Goal: Navigation & Orientation: Find specific page/section

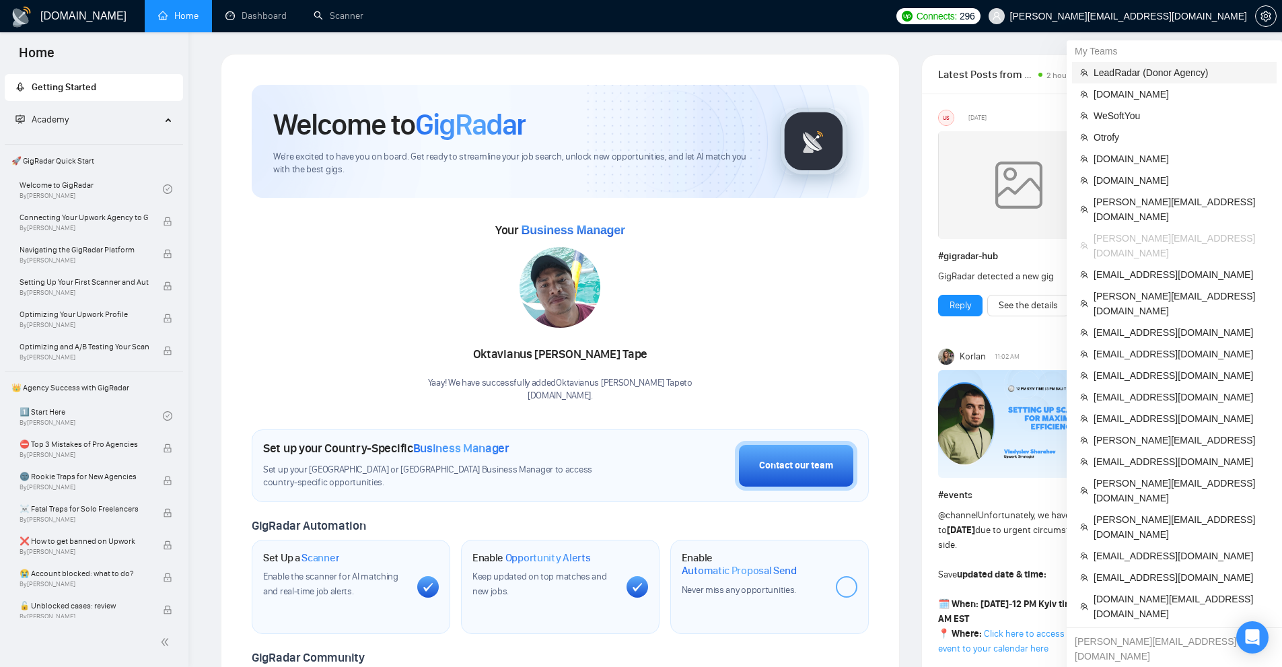
click at [1154, 70] on span "LeadRadar (Donor Agency)" at bounding box center [1180, 72] width 175 height 15
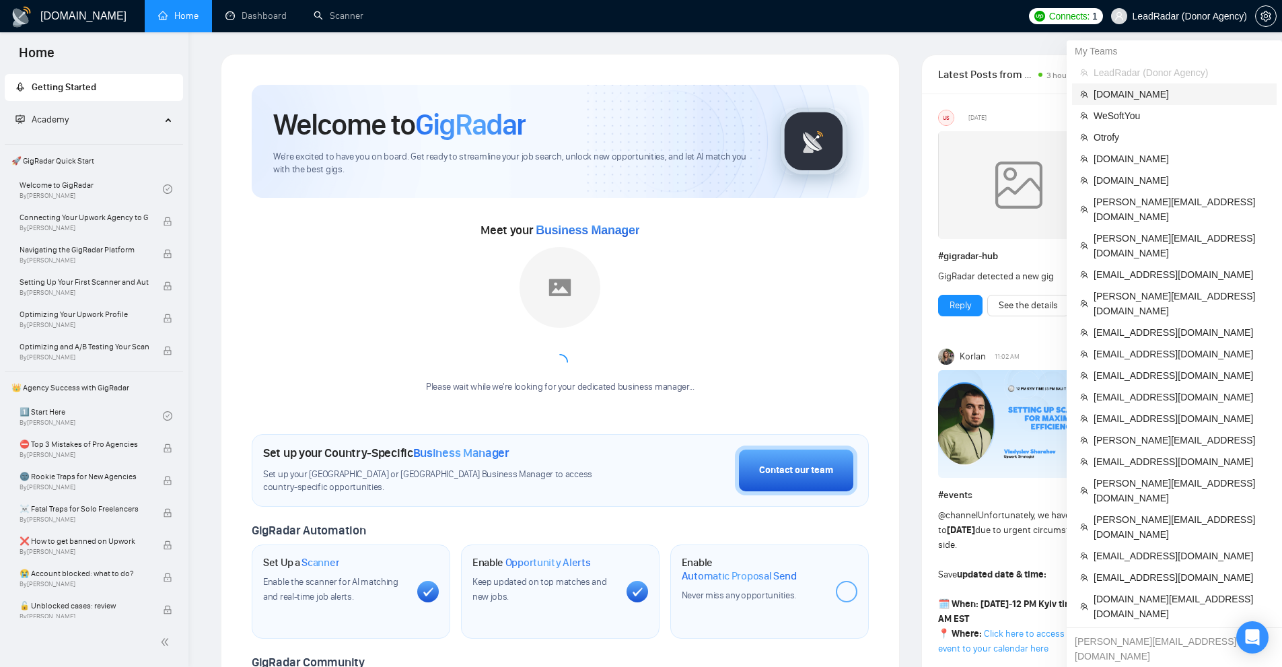
click at [1141, 96] on span "[DOMAIN_NAME]" at bounding box center [1180, 94] width 175 height 15
click at [1164, 79] on span "LeadRadar (Donor Agency)" at bounding box center [1180, 72] width 175 height 15
